Goal: Information Seeking & Learning: Learn about a topic

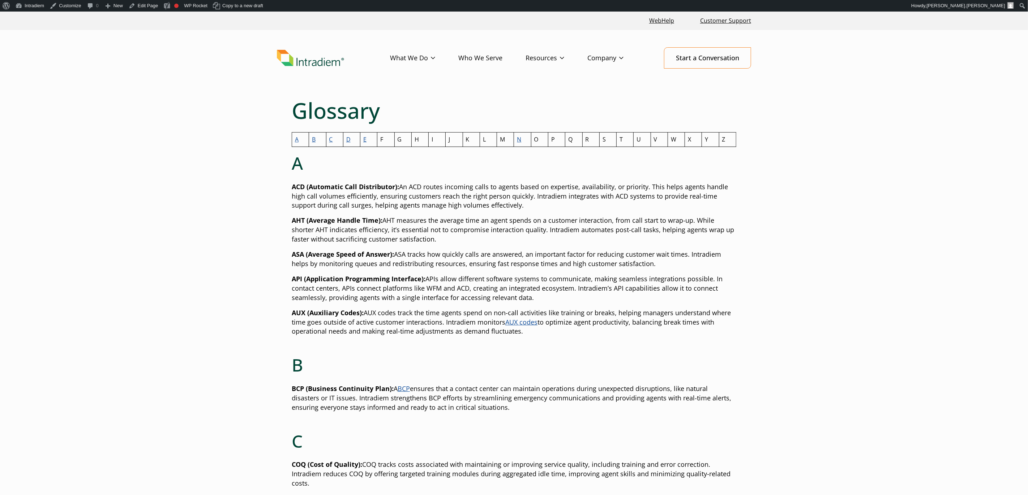
click at [520, 141] on link "N" at bounding box center [519, 140] width 4 height 8
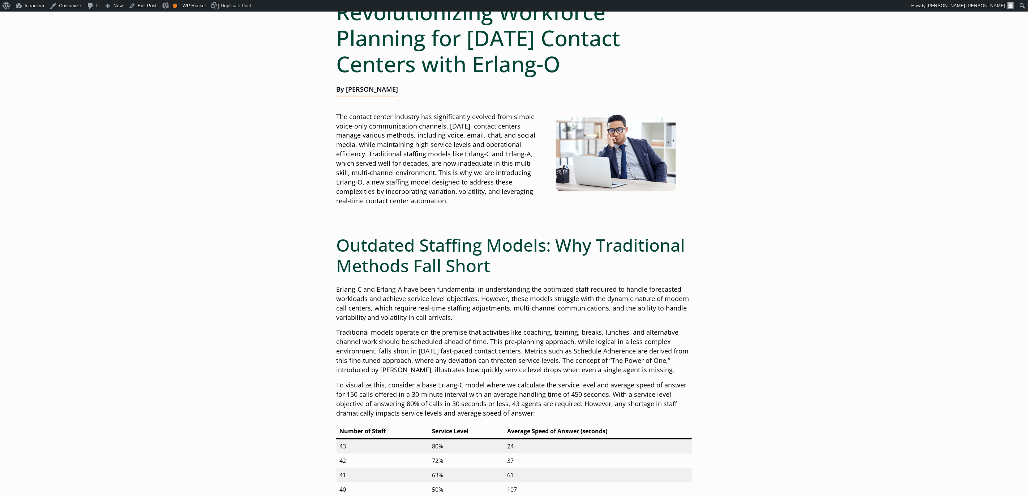
scroll to position [98, 0]
drag, startPoint x: 527, startPoint y: 176, endPoint x: 532, endPoint y: 200, distance: 24.7
click at [532, 200] on p "The contact center industry has significantly evolved from simple voice-only co…" at bounding box center [439, 160] width 206 height 94
copy p "a new staffing model designed to address these complexities by incorporating va…"
click at [515, 171] on p "The contact center industry has significantly evolved from simple voice-only co…" at bounding box center [439, 160] width 206 height 94
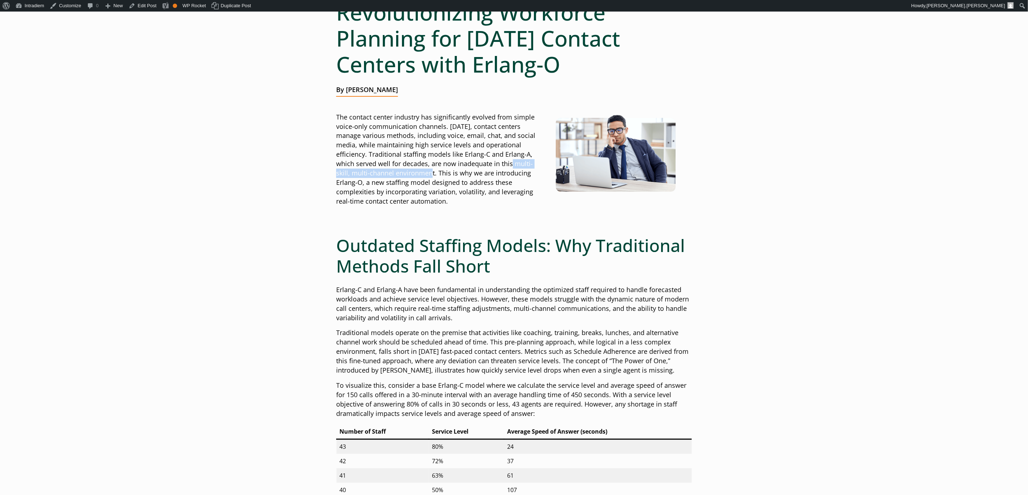
drag, startPoint x: 466, startPoint y: 166, endPoint x: 400, endPoint y: 171, distance: 65.6
click at [400, 171] on p "The contact center industry has significantly evolved from simple voice-only co…" at bounding box center [439, 160] width 206 height 94
copy p "multi-skill, multi-channel environment"
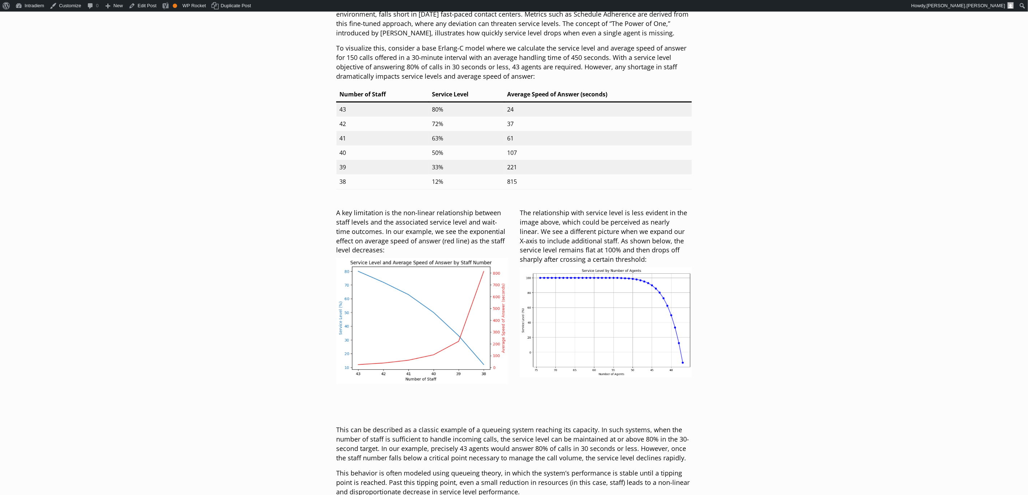
scroll to position [434, 0]
click at [137, 5] on link "Edit Post" at bounding box center [143, 6] width 34 height 12
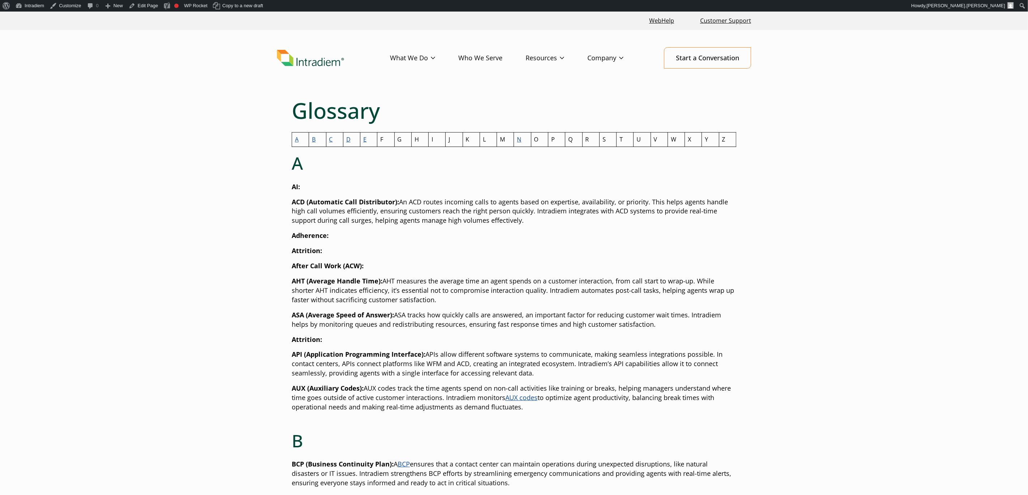
click at [365, 140] on link "E" at bounding box center [364, 140] width 3 height 8
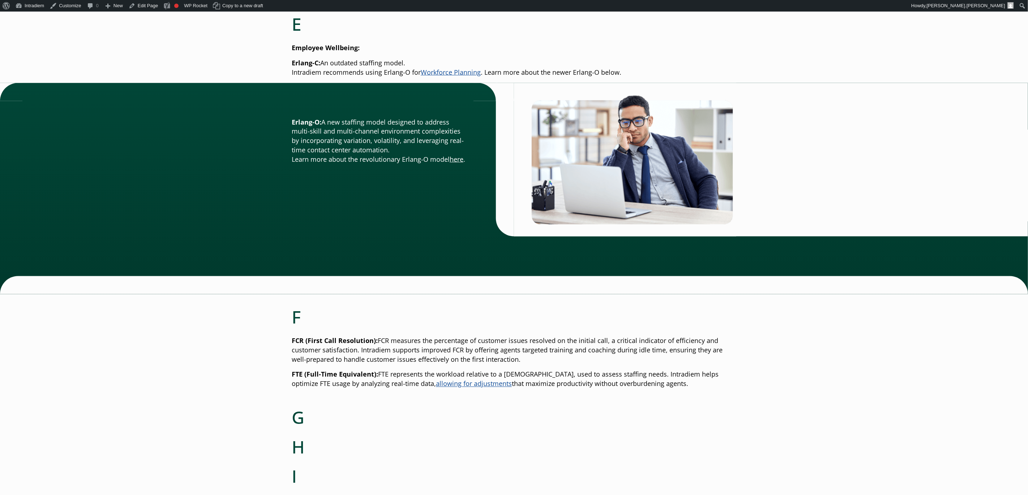
scroll to position [882, 0]
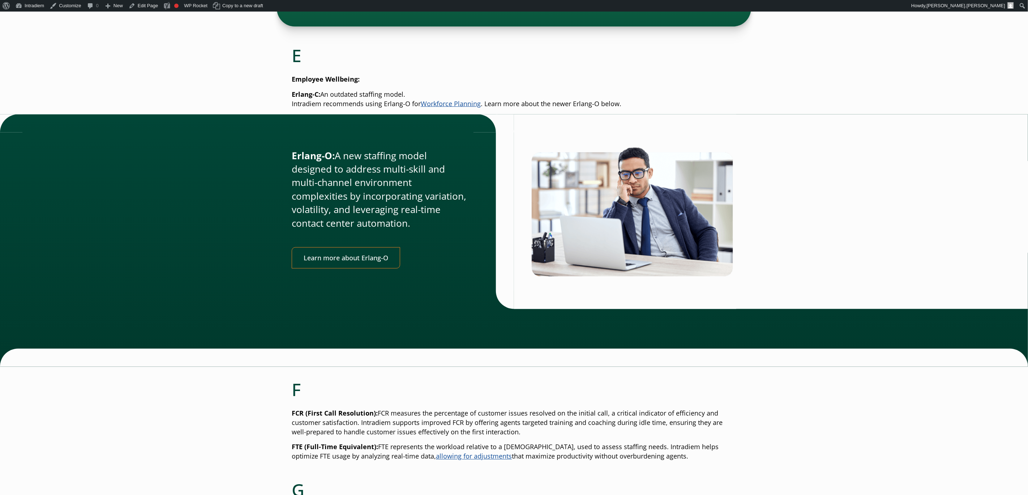
scroll to position [848, 0]
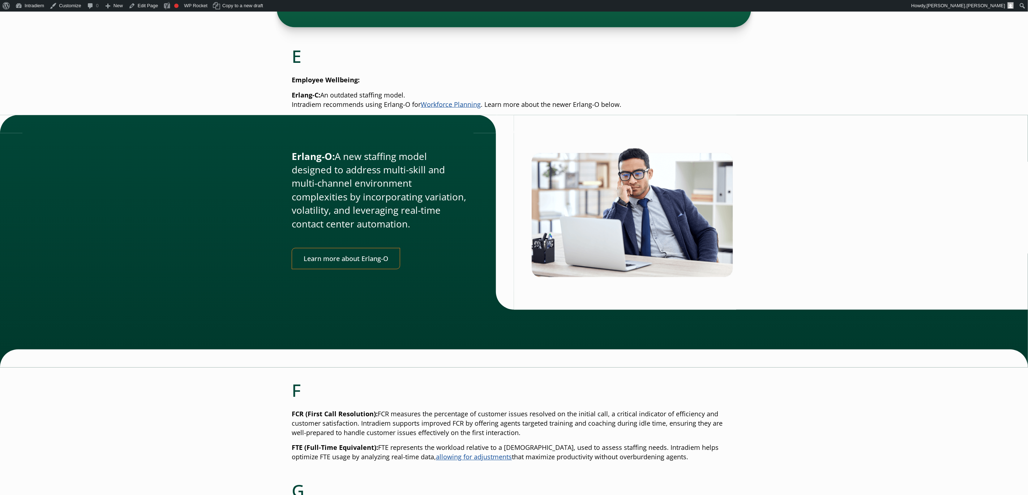
click at [465, 106] on link "Workforce Planning" at bounding box center [451, 104] width 60 height 9
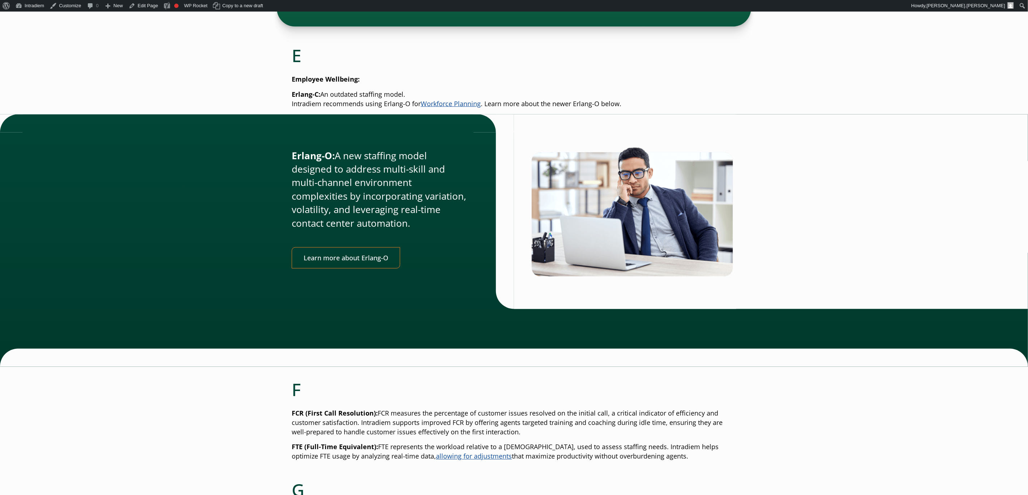
click at [465, 103] on link "Workforce Planning" at bounding box center [451, 103] width 60 height 9
click at [373, 250] on link "Learn more about Erlang-O" at bounding box center [346, 258] width 108 height 21
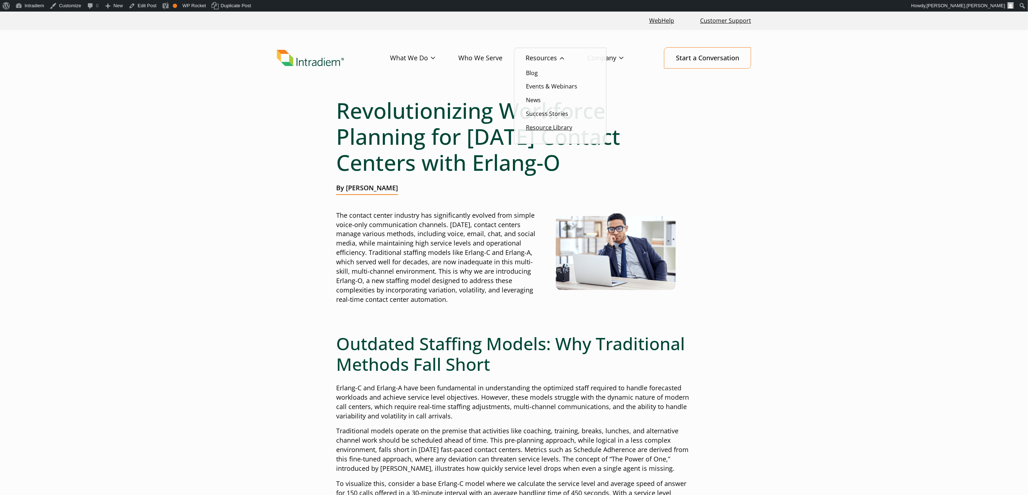
click at [546, 129] on link "Resource Library" at bounding box center [549, 128] width 46 height 8
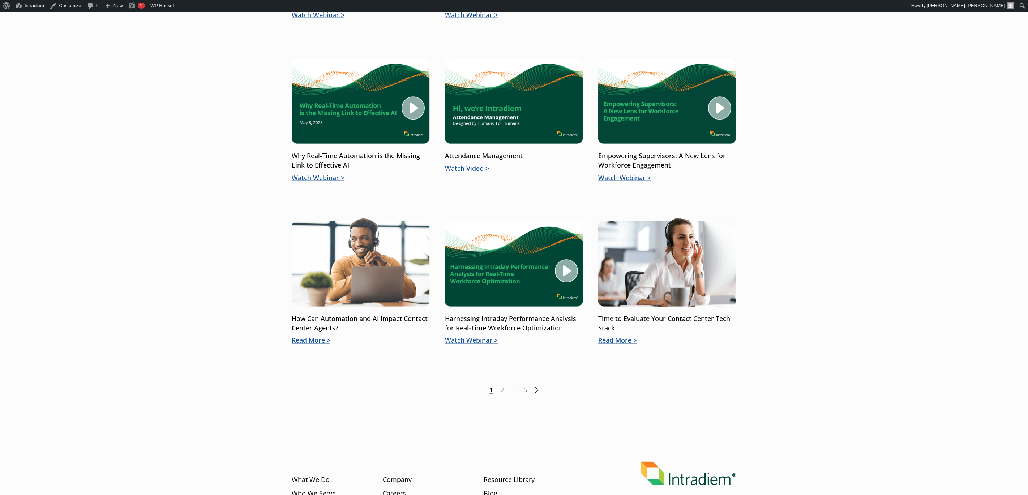
scroll to position [819, 0]
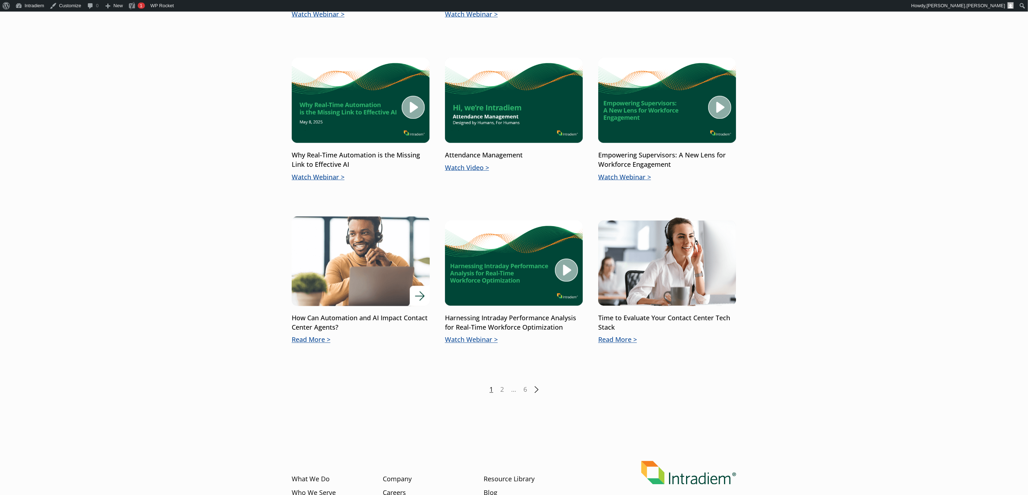
click at [365, 301] on img at bounding box center [360, 262] width 165 height 108
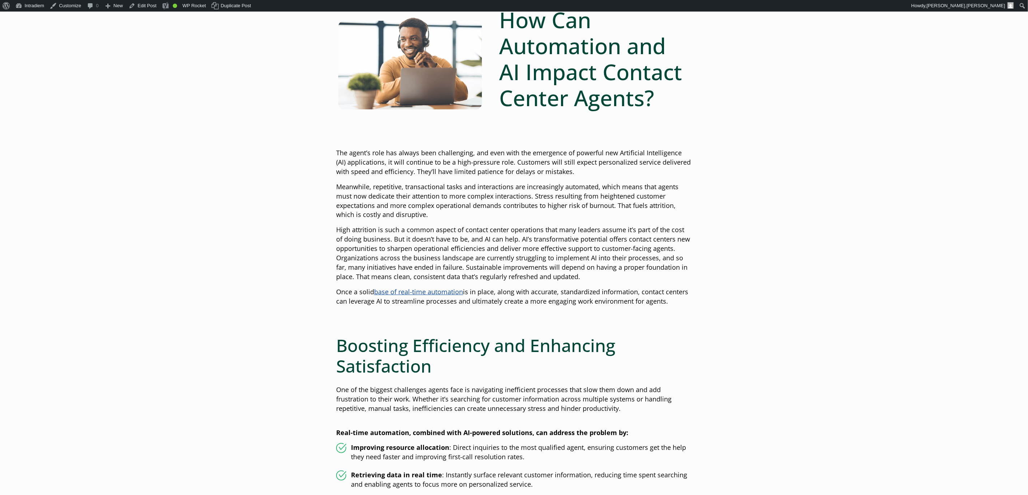
scroll to position [93, 0]
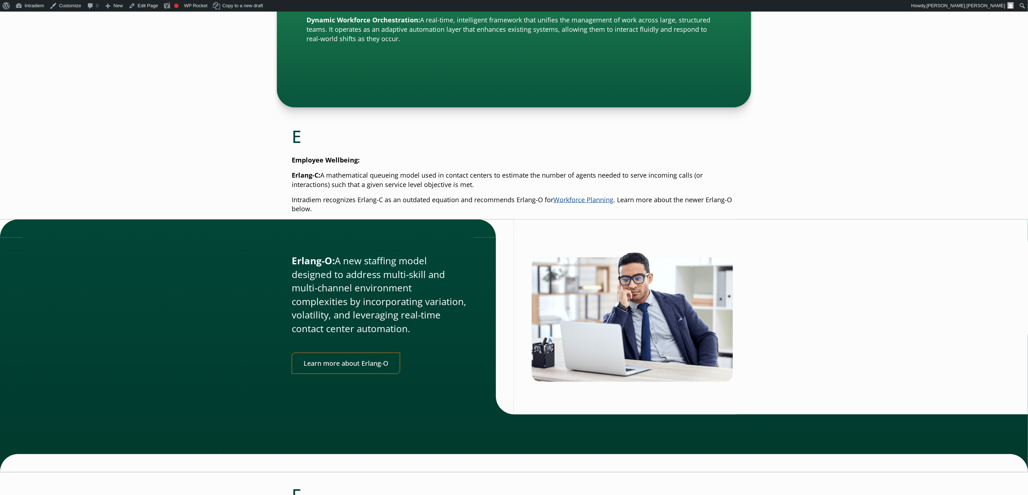
scroll to position [822, 0]
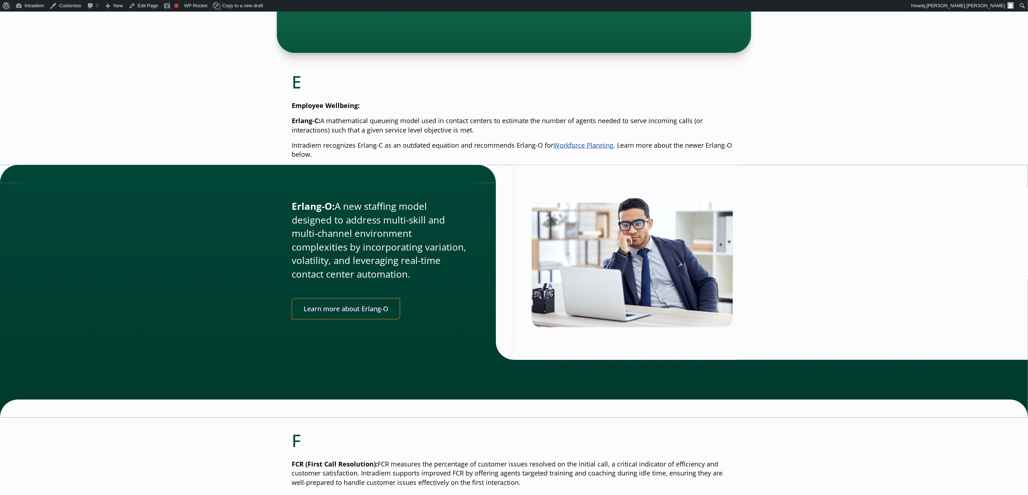
click at [578, 141] on link "Workforce Planning" at bounding box center [583, 145] width 60 height 9
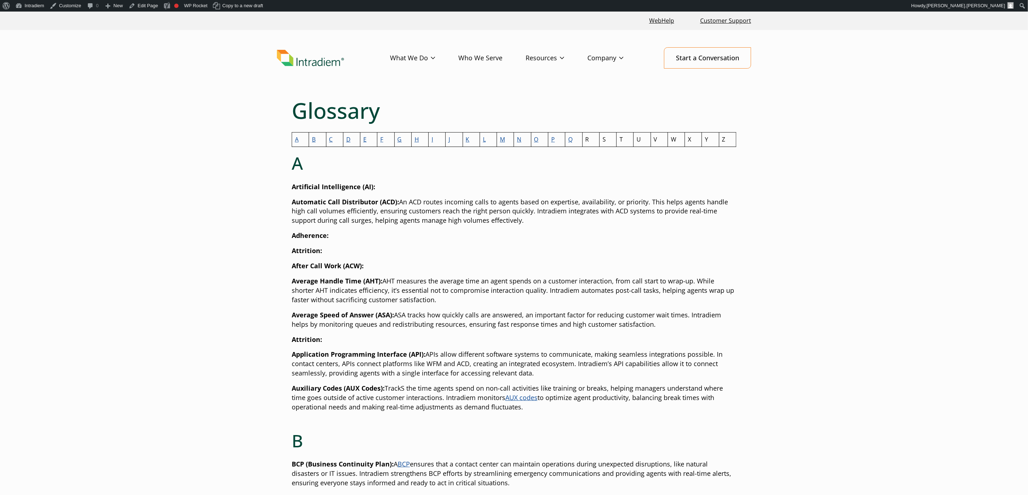
click at [568, 139] on td "Q" at bounding box center [573, 140] width 17 height 14
click at [569, 139] on link "Q" at bounding box center [570, 140] width 4 height 8
click at [724, 139] on link "Z" at bounding box center [723, 140] width 3 height 8
click at [727, 139] on td "Z" at bounding box center [727, 140] width 17 height 14
drag, startPoint x: 723, startPoint y: 140, endPoint x: 765, endPoint y: 9, distance: 137.5
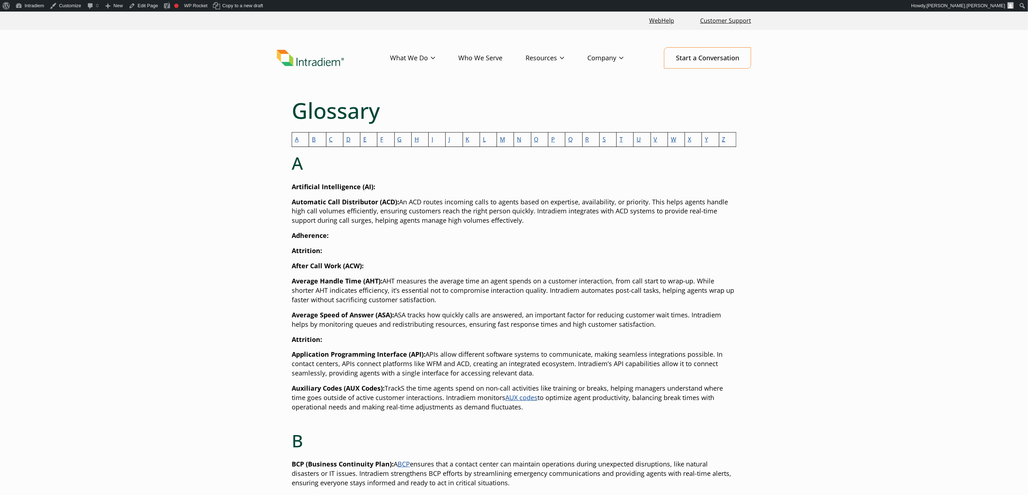
click at [723, 140] on link "Z" at bounding box center [723, 140] width 3 height 8
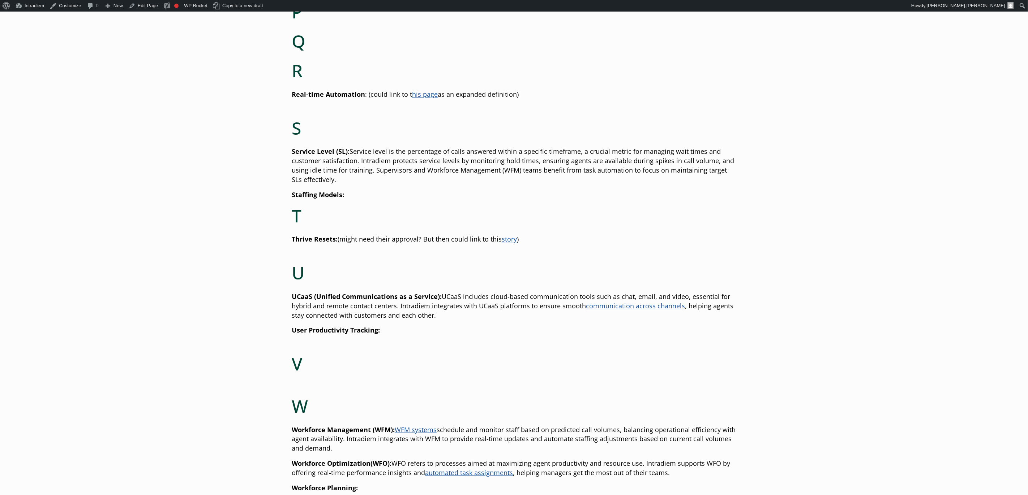
scroll to position [1784, 0]
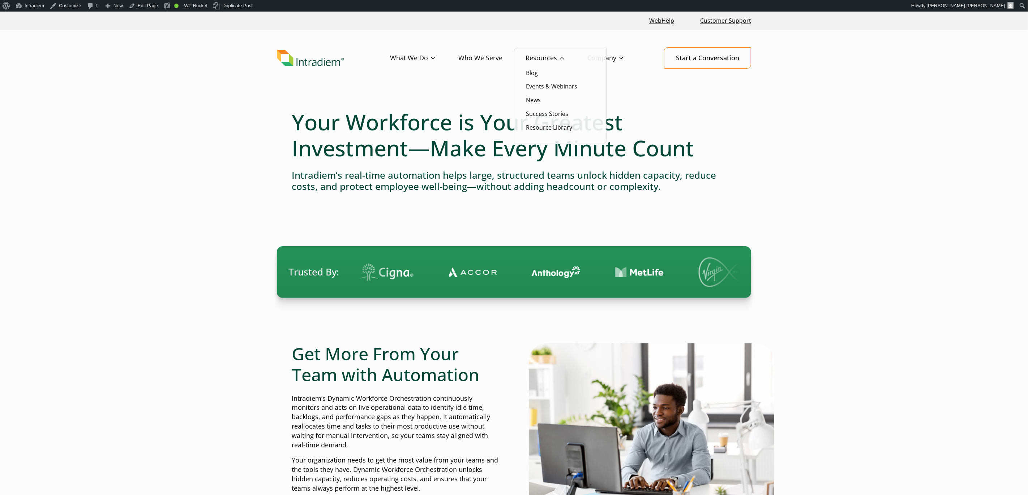
click at [558, 55] on link "Resources" at bounding box center [556, 58] width 62 height 21
click at [545, 112] on link "Success Stories" at bounding box center [547, 114] width 42 height 8
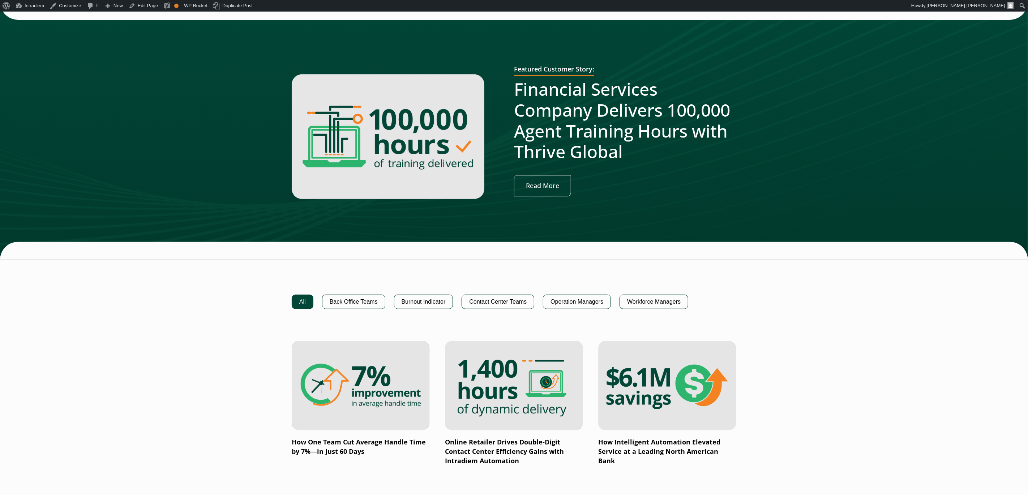
scroll to position [284, 0]
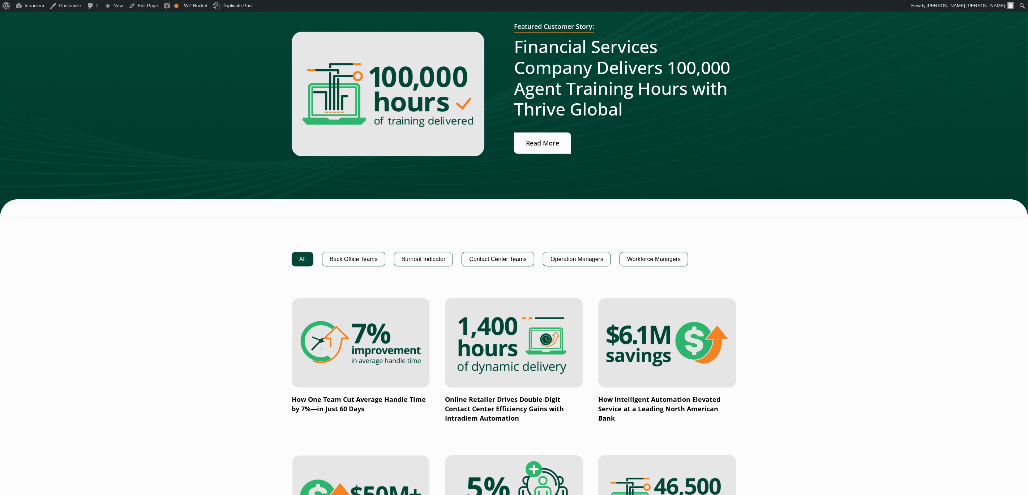
click at [565, 143] on link "Read More" at bounding box center [542, 143] width 57 height 21
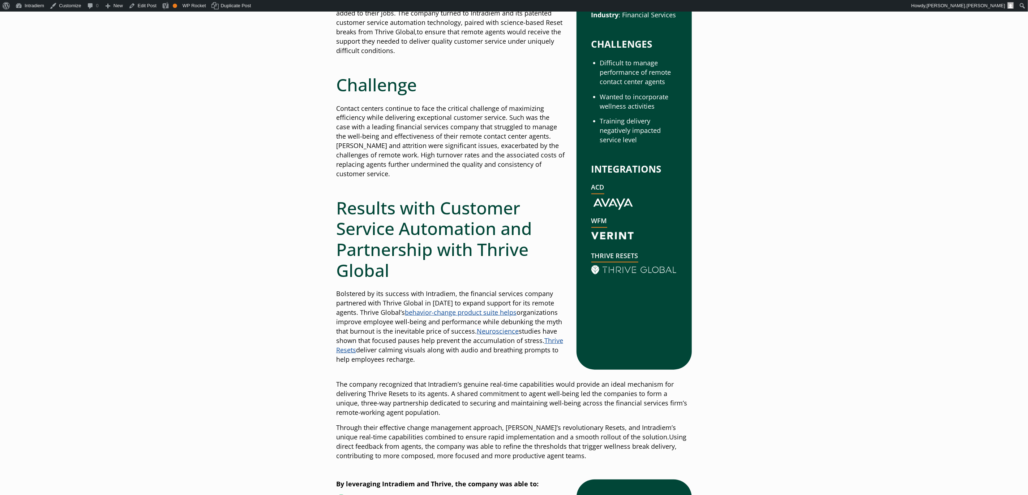
scroll to position [423, 0]
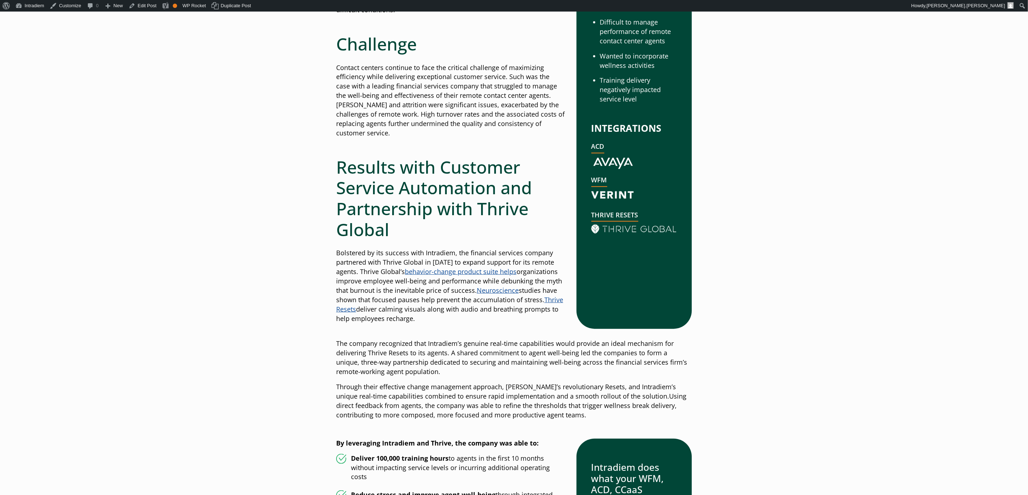
drag, startPoint x: 528, startPoint y: 310, endPoint x: 472, endPoint y: 315, distance: 55.8
click at [524, 311] on p "Bolstered by its success with Intradiem, the financial services company partner…" at bounding box center [450, 286] width 229 height 75
drag, startPoint x: 434, startPoint y: 318, endPoint x: 545, endPoint y: 304, distance: 112.2
click at [545, 303] on p "Bolstered by its success with Intradiem, the financial services company partner…" at bounding box center [450, 286] width 229 height 75
copy p "Thrive Resets deliver calming visuals along with audio and breathing prompts to…"
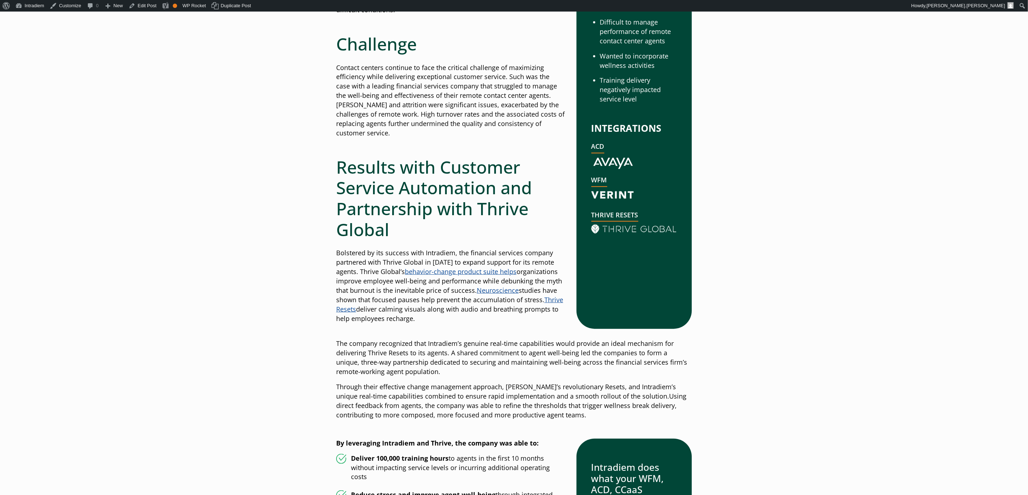
click at [547, 311] on p "Bolstered by its success with Intradiem, the financial services company partner…" at bounding box center [450, 286] width 229 height 75
click at [554, 301] on link "Thrive Resets" at bounding box center [449, 305] width 227 height 18
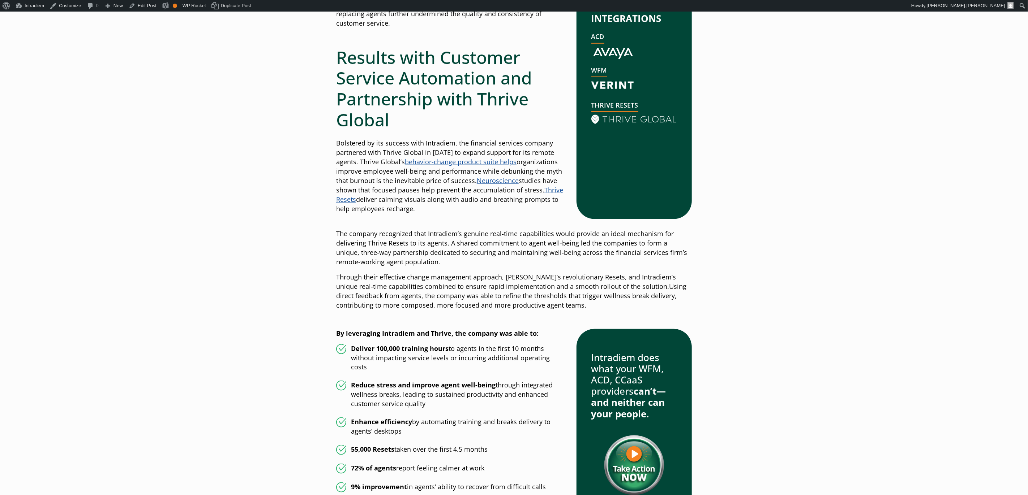
scroll to position [533, 0]
click at [611, 286] on p "Through their effective change management approach, Thrive’s revolutionary Rese…" at bounding box center [514, 291] width 356 height 38
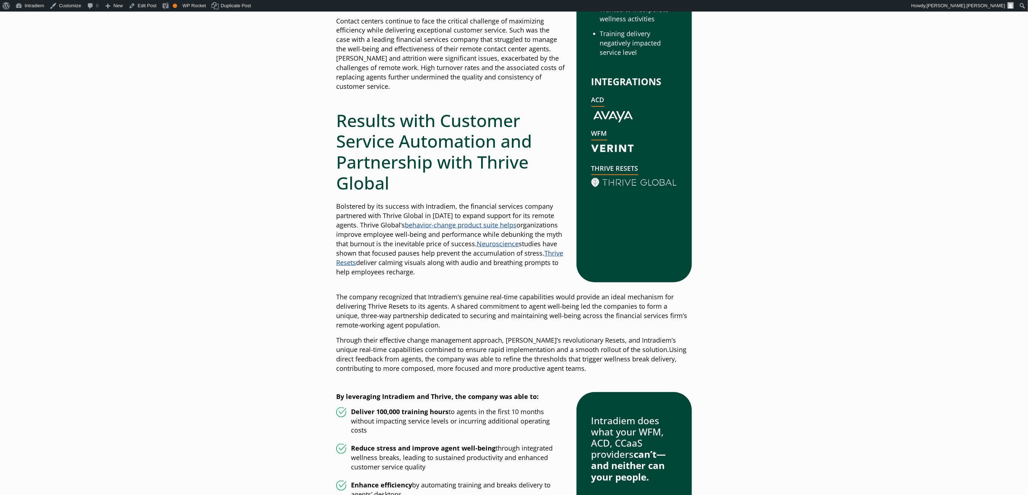
scroll to position [470, 0]
click at [432, 247] on p "Bolstered by its success with Intradiem, the financial services company partner…" at bounding box center [450, 239] width 229 height 75
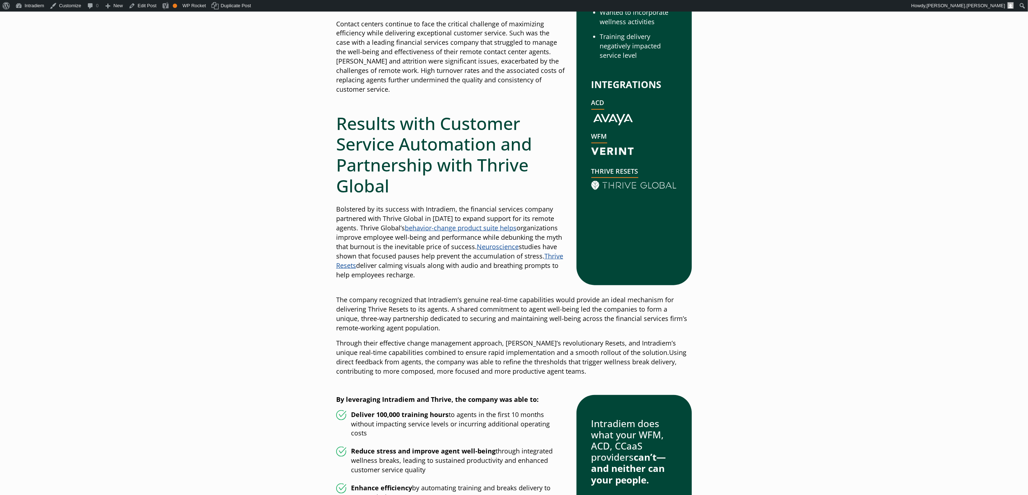
drag, startPoint x: 475, startPoint y: 245, endPoint x: 503, endPoint y: 232, distance: 30.6
click at [501, 232] on p "Bolstered by its success with Intradiem, the financial services company partner…" at bounding box center [450, 242] width 229 height 75
copy p "helps organizations improve employee well-being and performance while debunking…"
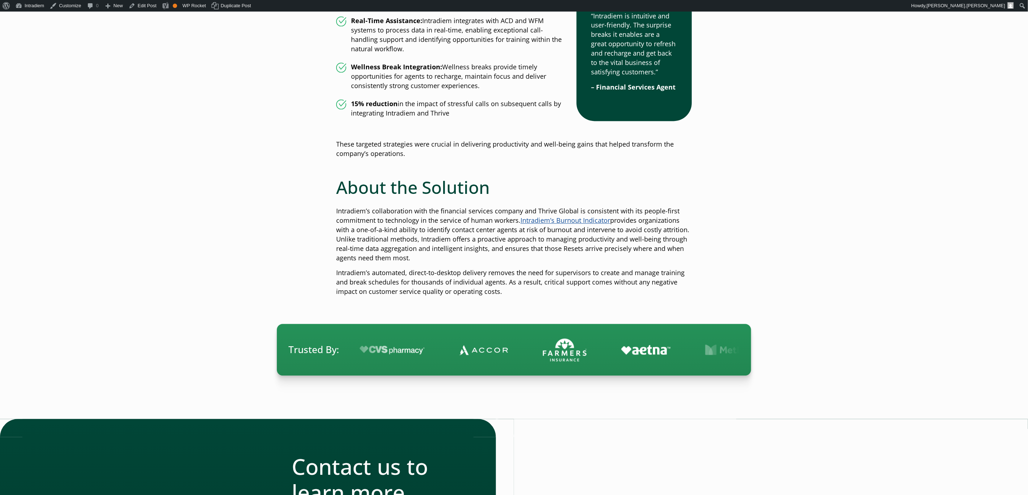
scroll to position [1404, 0]
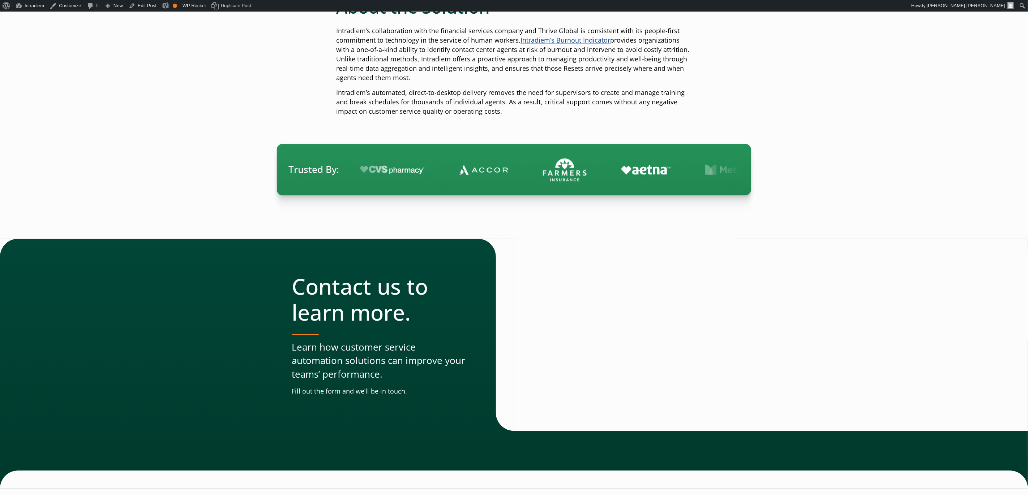
click at [557, 40] on link "Intradiem’s Burnout Indicator" at bounding box center [565, 40] width 90 height 9
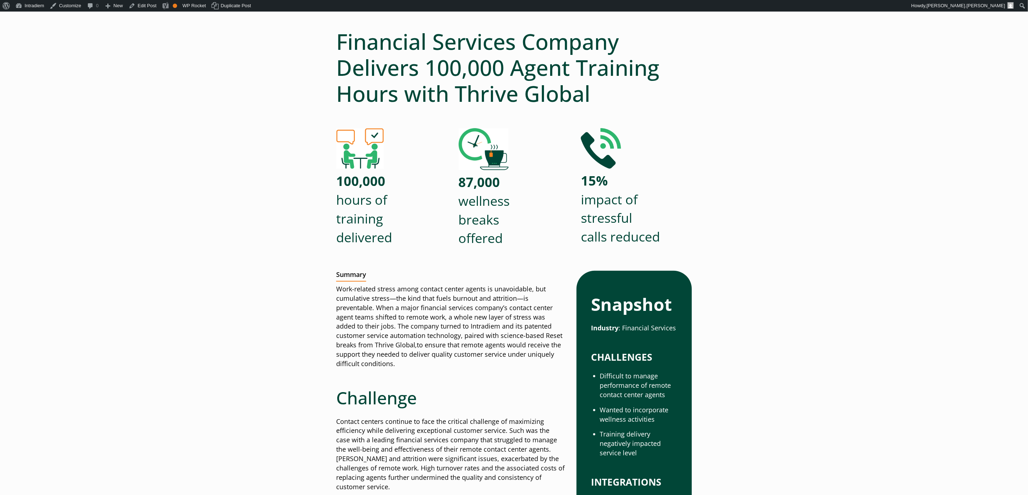
scroll to position [0, 0]
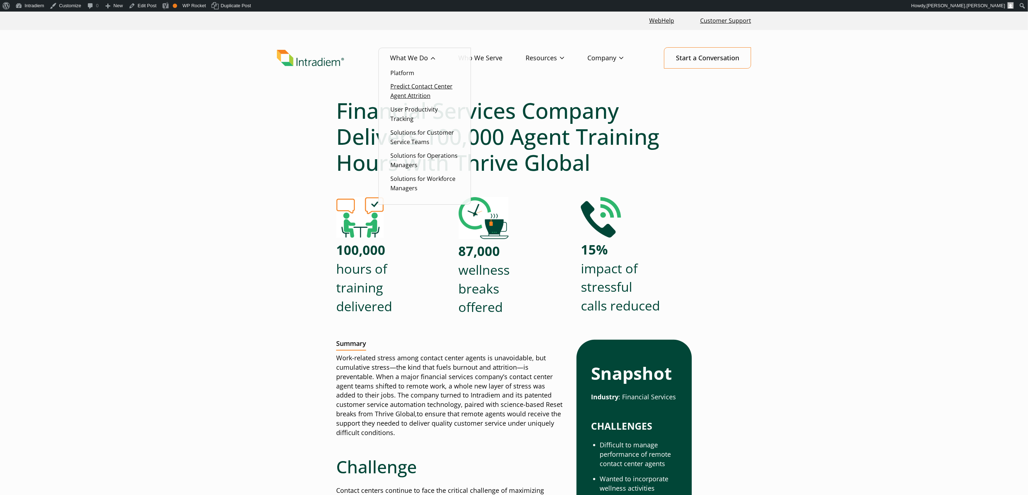
click at [420, 95] on link "Predict Contact Center Agent Attrition" at bounding box center [421, 90] width 62 height 17
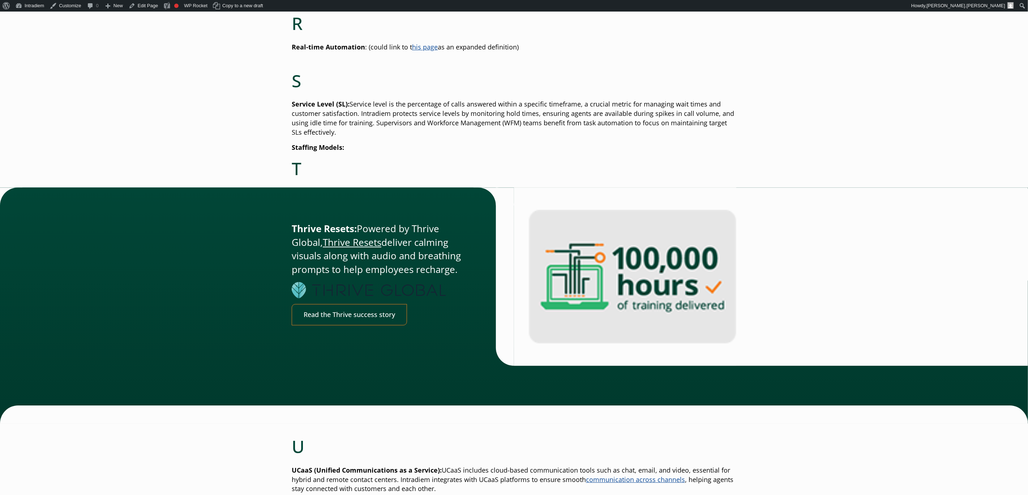
scroll to position [1846, 0]
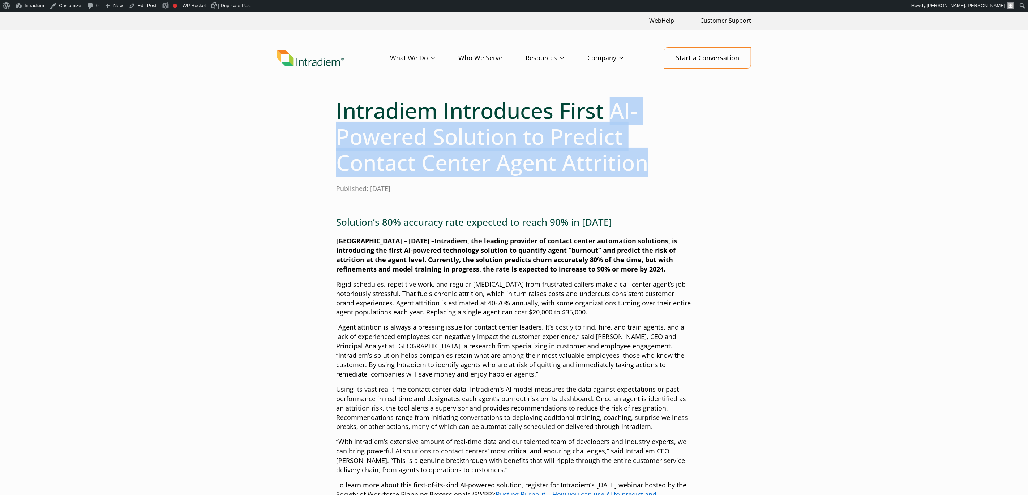
drag, startPoint x: 615, startPoint y: 109, endPoint x: 650, endPoint y: 154, distance: 56.8
click at [650, 154] on h1 "Intradiem Introduces First AI-Powered Solution to Predict Contact Center Agent …" at bounding box center [514, 137] width 356 height 78
copy h1 "AI-Powered Solution to Predict Contact Center Agent Attrition"
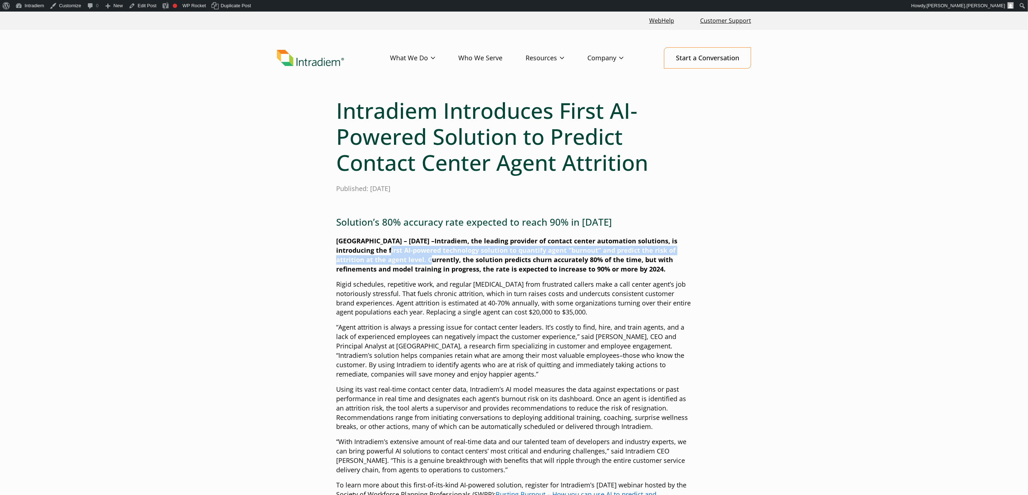
drag, startPoint x: 424, startPoint y: 261, endPoint x: 425, endPoint y: 257, distance: 4.4
click at [389, 251] on strong "Atlanta – September 12, 2023 – Intradiem, the leading provider of contact cente…" at bounding box center [506, 255] width 341 height 37
copy strong "first AI-powered technology solution to quantify agent “burnout” and predict th…"
click at [644, 109] on h1 "Intradiem Introduces First AI-Powered Solution to Predict Contact Center Agent …" at bounding box center [514, 137] width 356 height 78
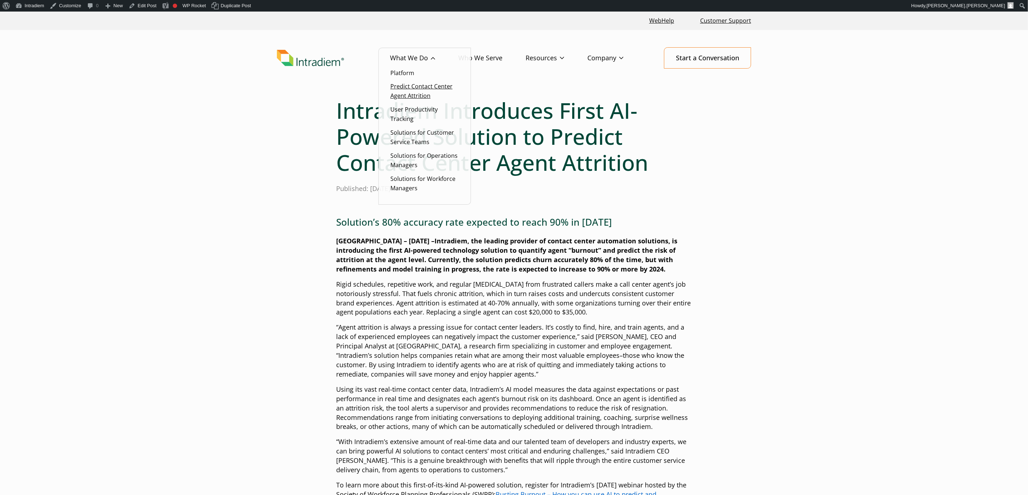
click at [407, 84] on link "Predict Contact Center Agent Attrition" at bounding box center [421, 90] width 62 height 17
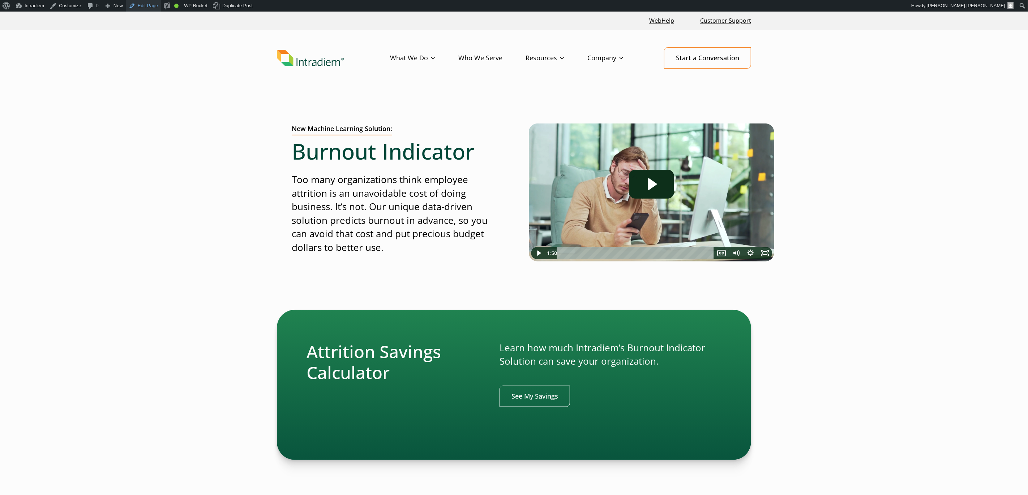
click at [143, 5] on link "Edit Page" at bounding box center [143, 6] width 35 height 12
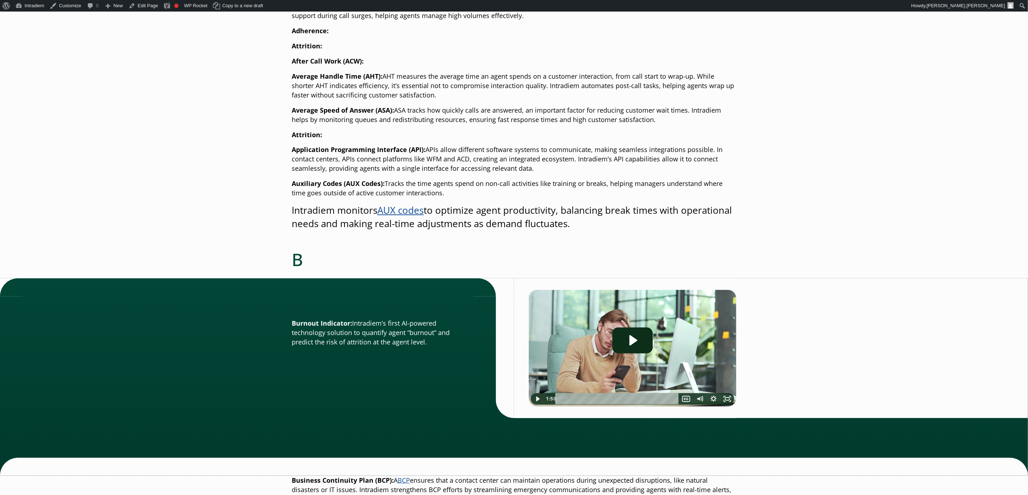
scroll to position [231, 0]
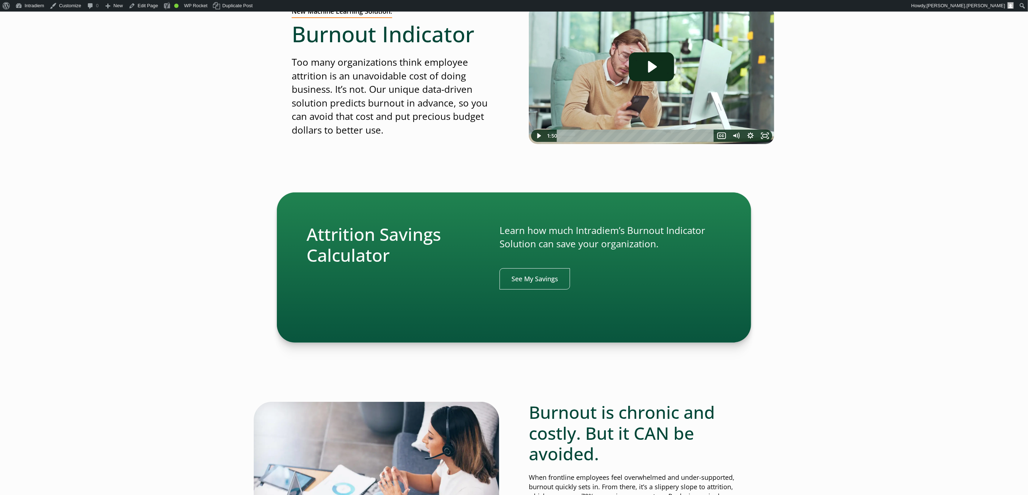
scroll to position [125, 0]
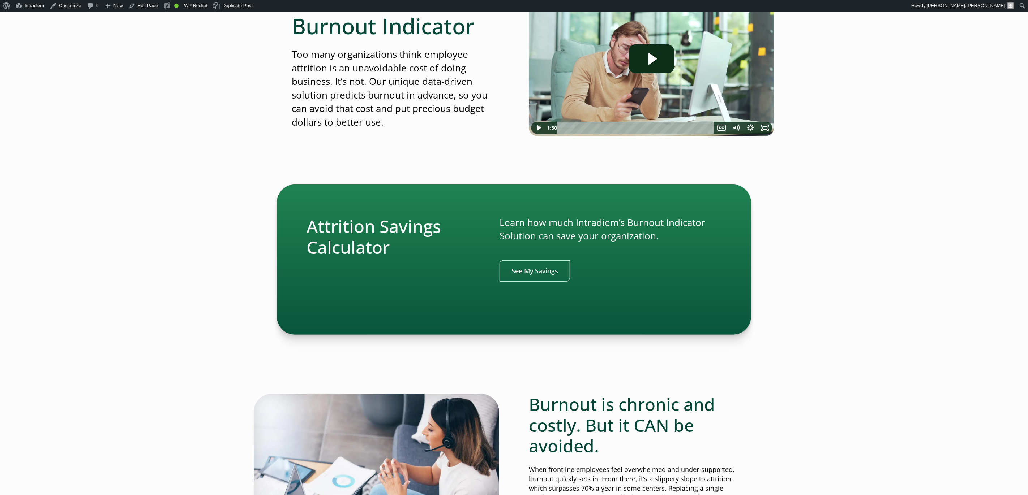
click at [381, 83] on p "Too many organizations think employee attrition is an unavoidable cost of doing…" at bounding box center [395, 88] width 207 height 81
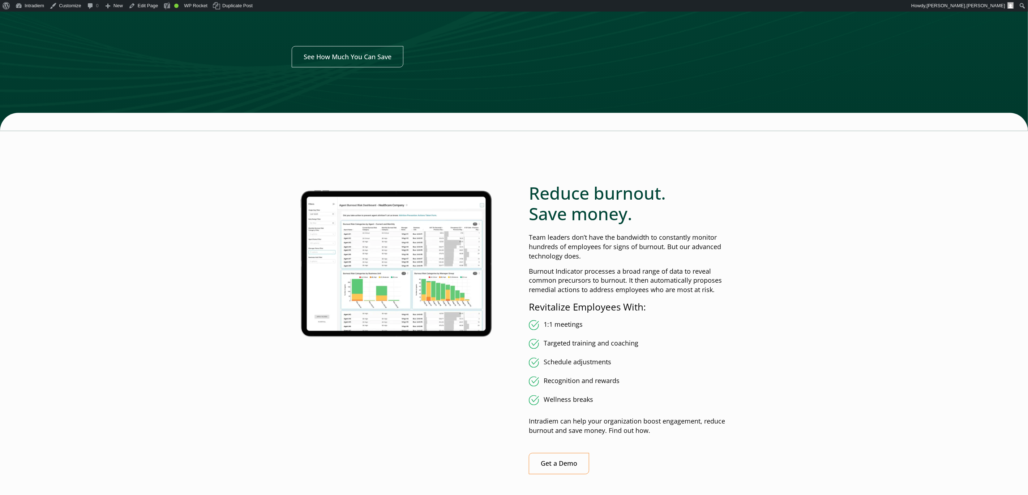
scroll to position [1064, 0]
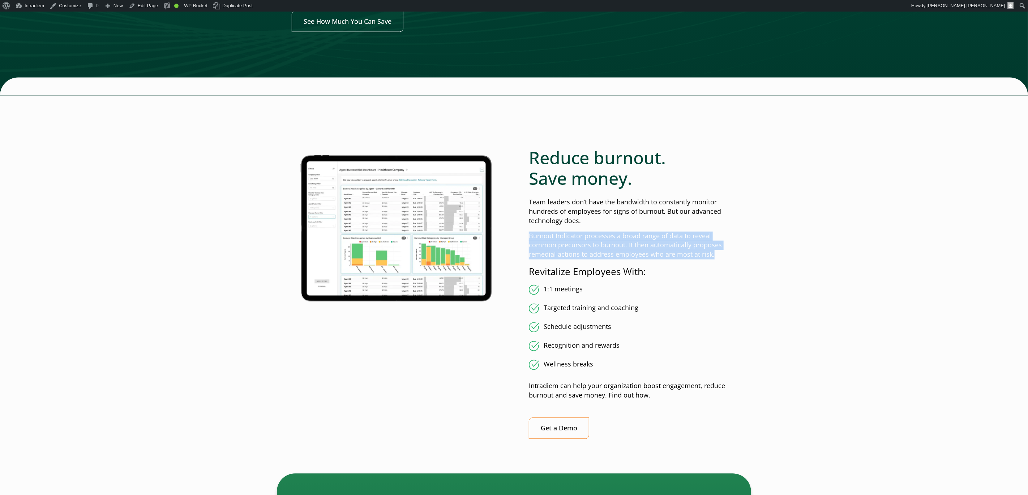
drag, startPoint x: 529, startPoint y: 237, endPoint x: 747, endPoint y: 259, distance: 219.0
click at [747, 259] on div "Click for sound @keyframes VOLUME_SMALL_WAVE_FLASH { 0% { opacity: 0; } 33% { o…" at bounding box center [514, 173] width 474 height 2279
copy p "Burnout Indicator processes a broad range of data to reveal common precursors t…"
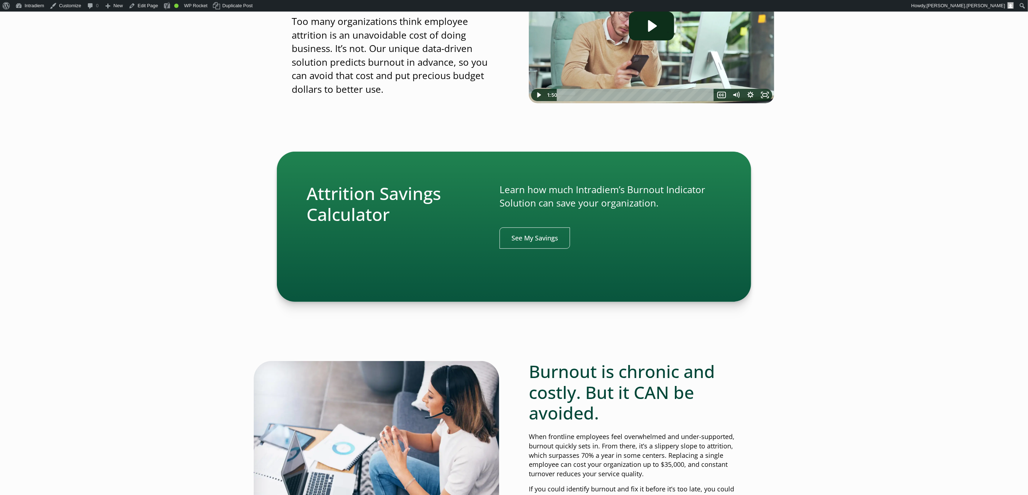
scroll to position [161, 0]
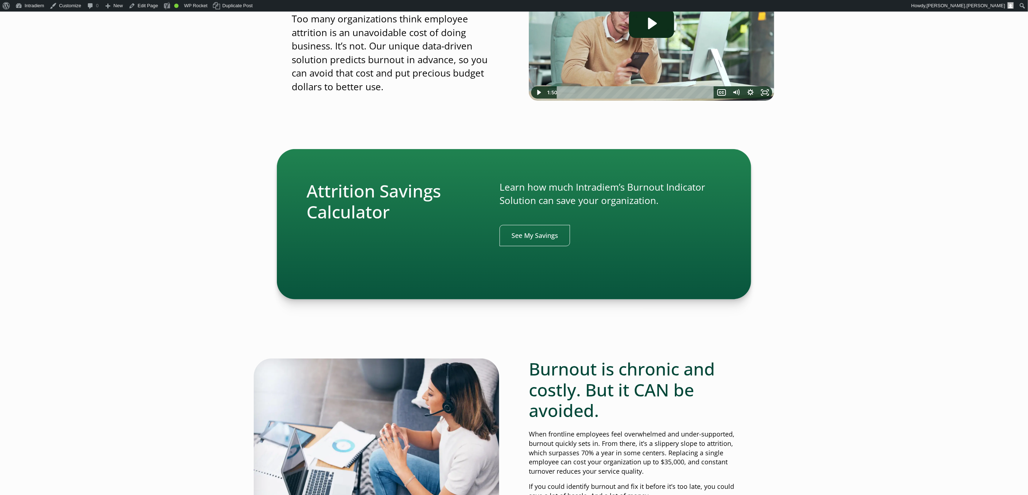
drag, startPoint x: 408, startPoint y: 194, endPoint x: 499, endPoint y: 208, distance: 92.3
click at [417, 197] on h2 "Attrition Savings Calculator" at bounding box center [396, 202] width 181 height 42
click at [554, 231] on link "See My Savings" at bounding box center [534, 235] width 70 height 21
click at [406, 221] on h2 "Attrition Savings Calculator" at bounding box center [396, 202] width 181 height 42
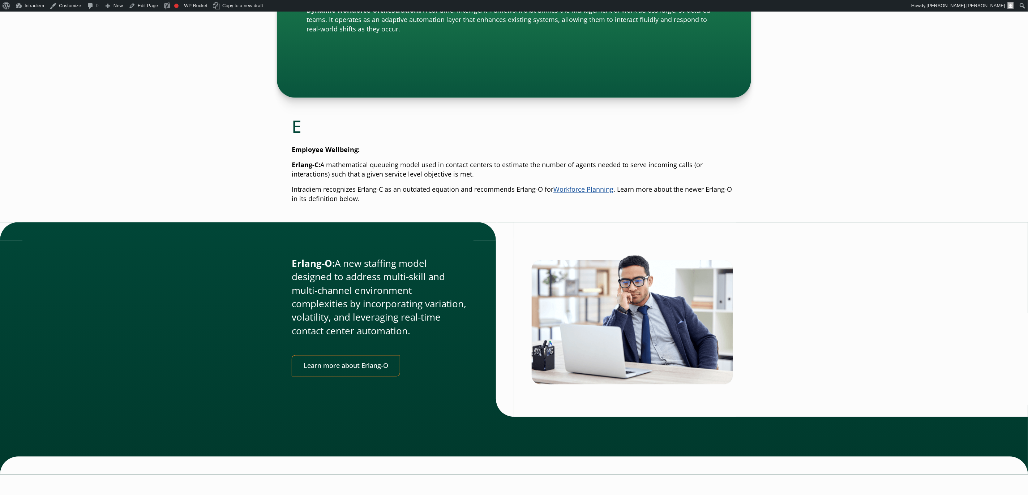
scroll to position [1064, 0]
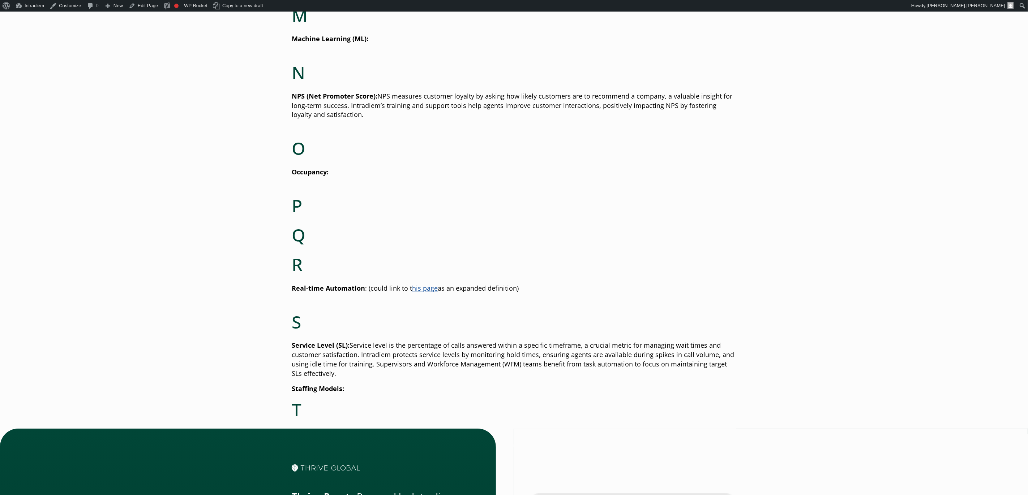
scroll to position [1738, 0]
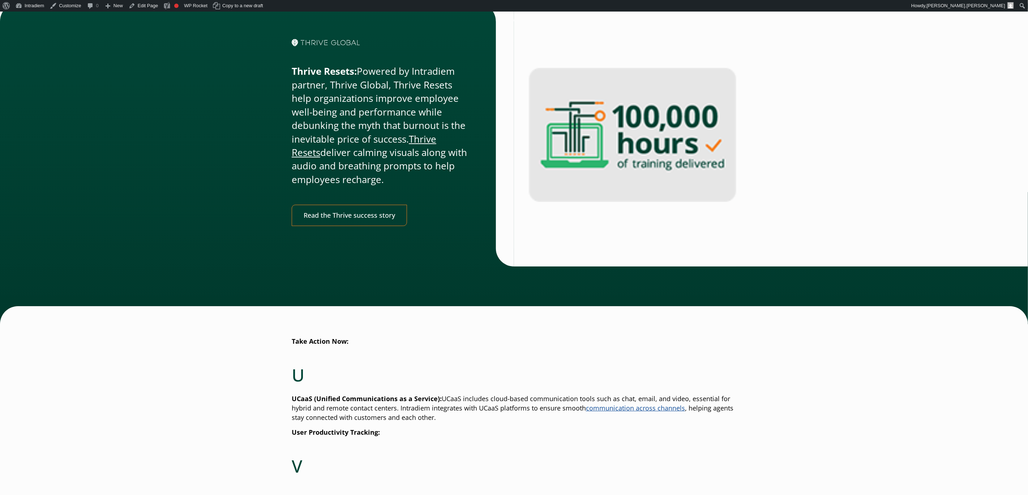
scroll to position [2102, 0]
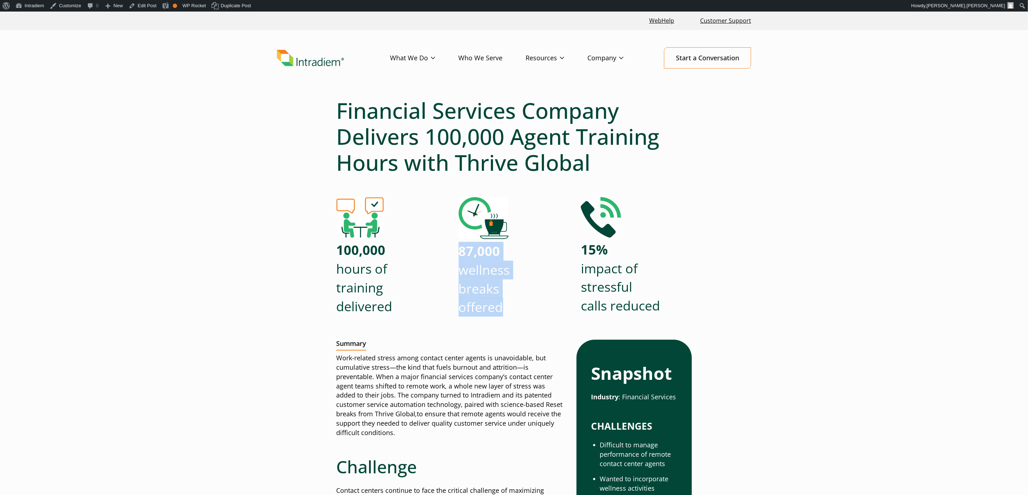
drag, startPoint x: 501, startPoint y: 306, endPoint x: 456, endPoint y: 255, distance: 67.6
click at [456, 256] on div "100,000 hours of training delivered 87,000 wellness breaks offered 15% impact o…" at bounding box center [514, 263] width 356 height 133
copy p "87,000 wellness breaks offered"
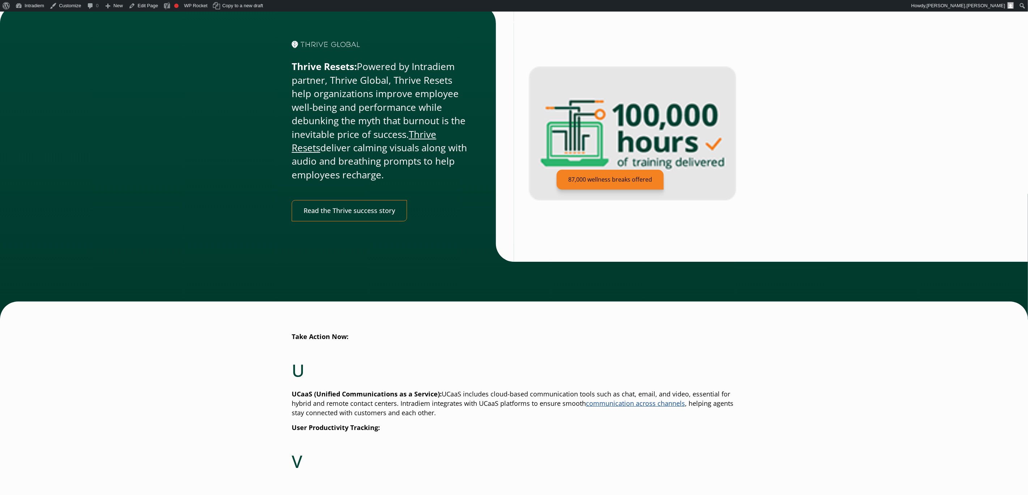
scroll to position [2102, 0]
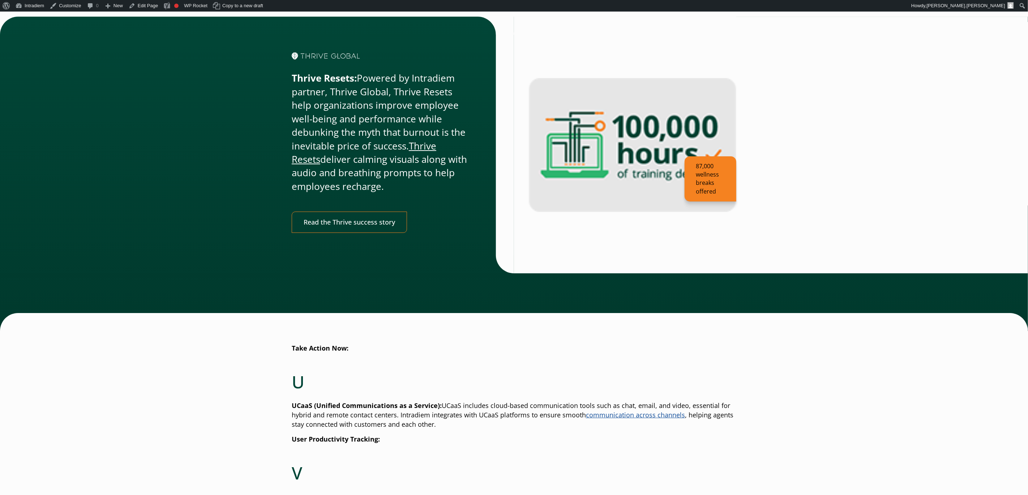
scroll to position [2090, 0]
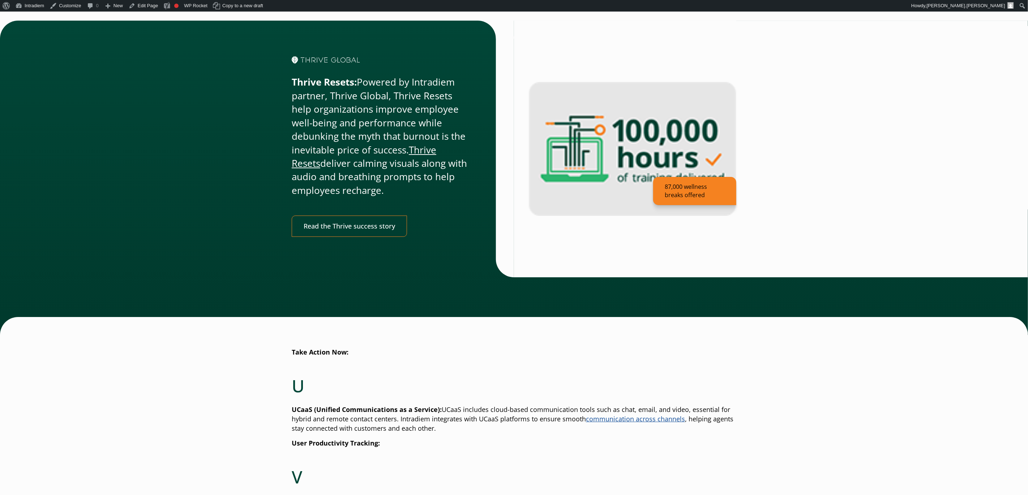
scroll to position [2090, 0]
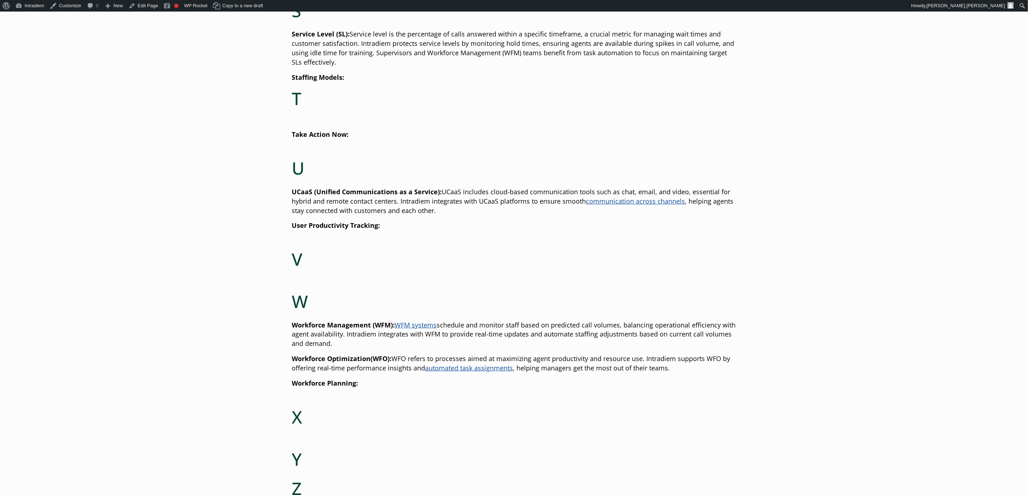
scroll to position [2315, 0]
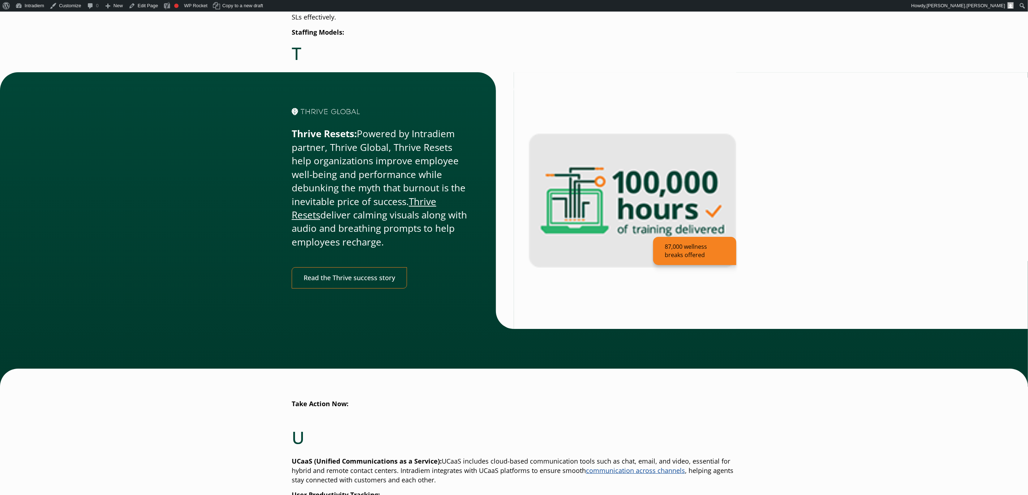
scroll to position [2045, 0]
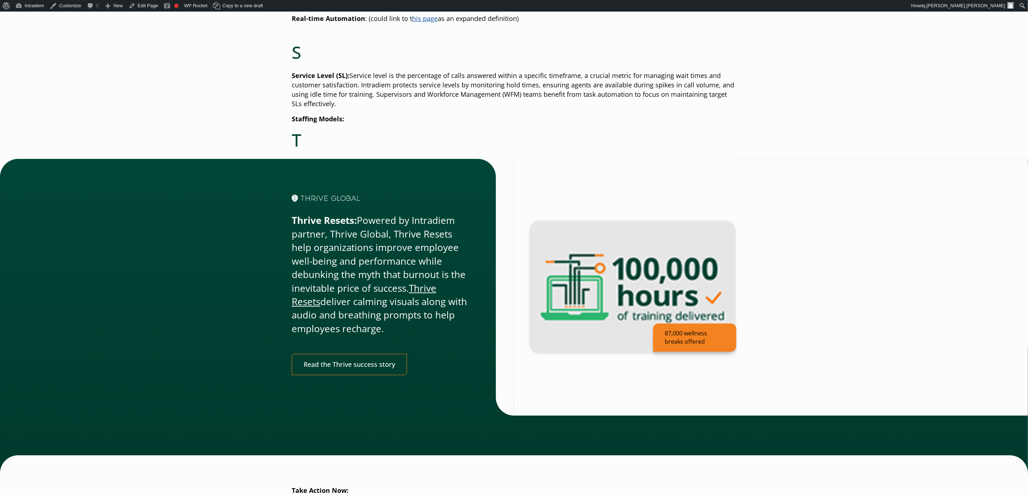
scroll to position [1948, 0]
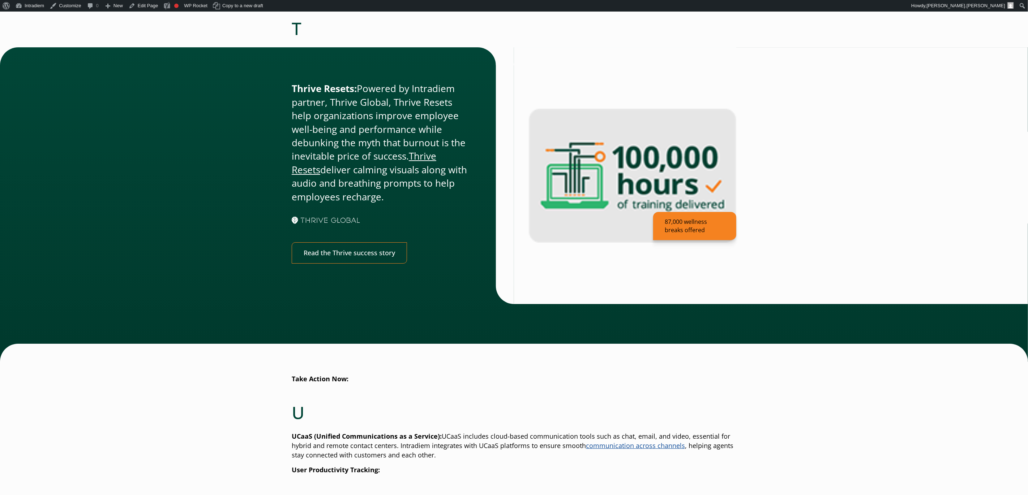
scroll to position [2104, 0]
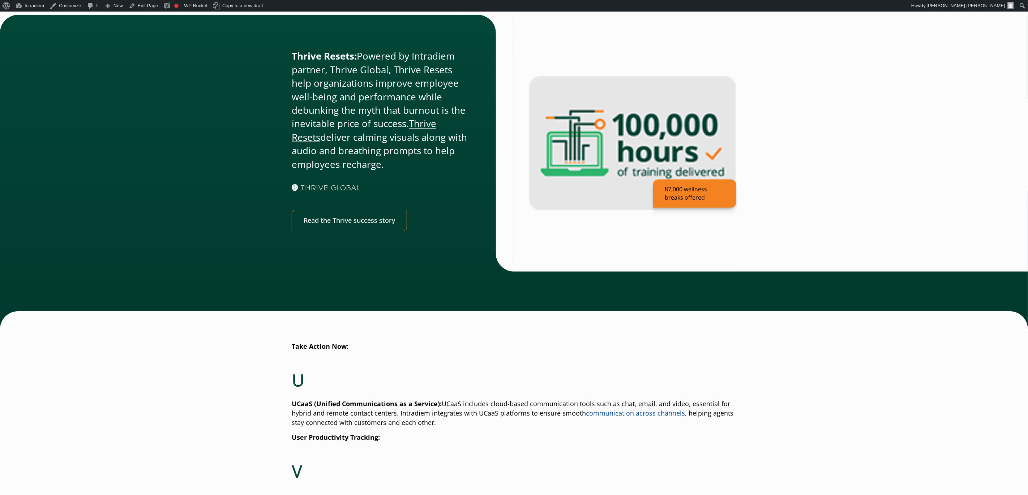
click at [346, 183] on figure at bounding box center [379, 187] width 175 height 8
click at [345, 184] on img at bounding box center [326, 187] width 69 height 7
